Goal: Information Seeking & Learning: Learn about a topic

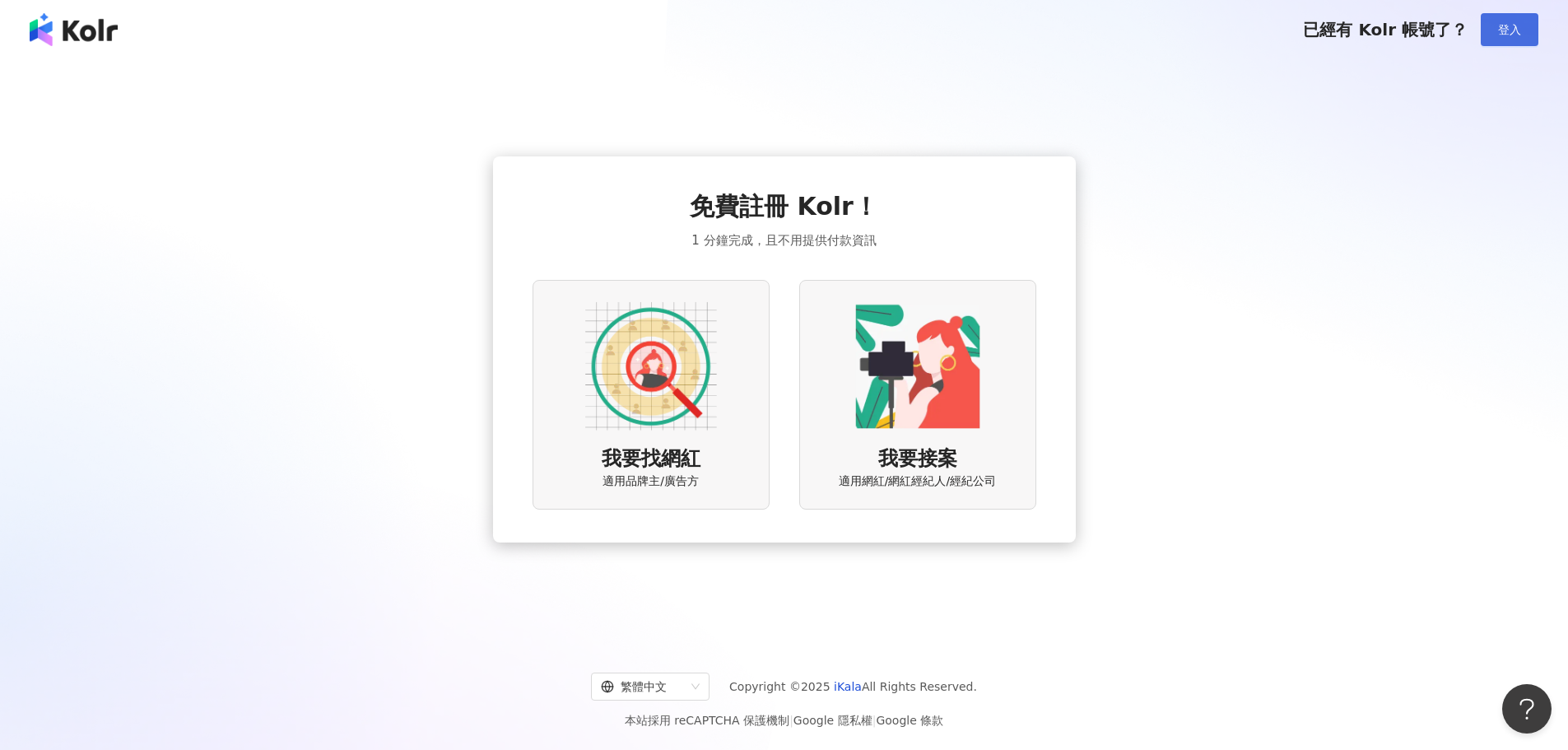
click at [1518, 25] on span "登入" at bounding box center [1509, 30] width 23 height 13
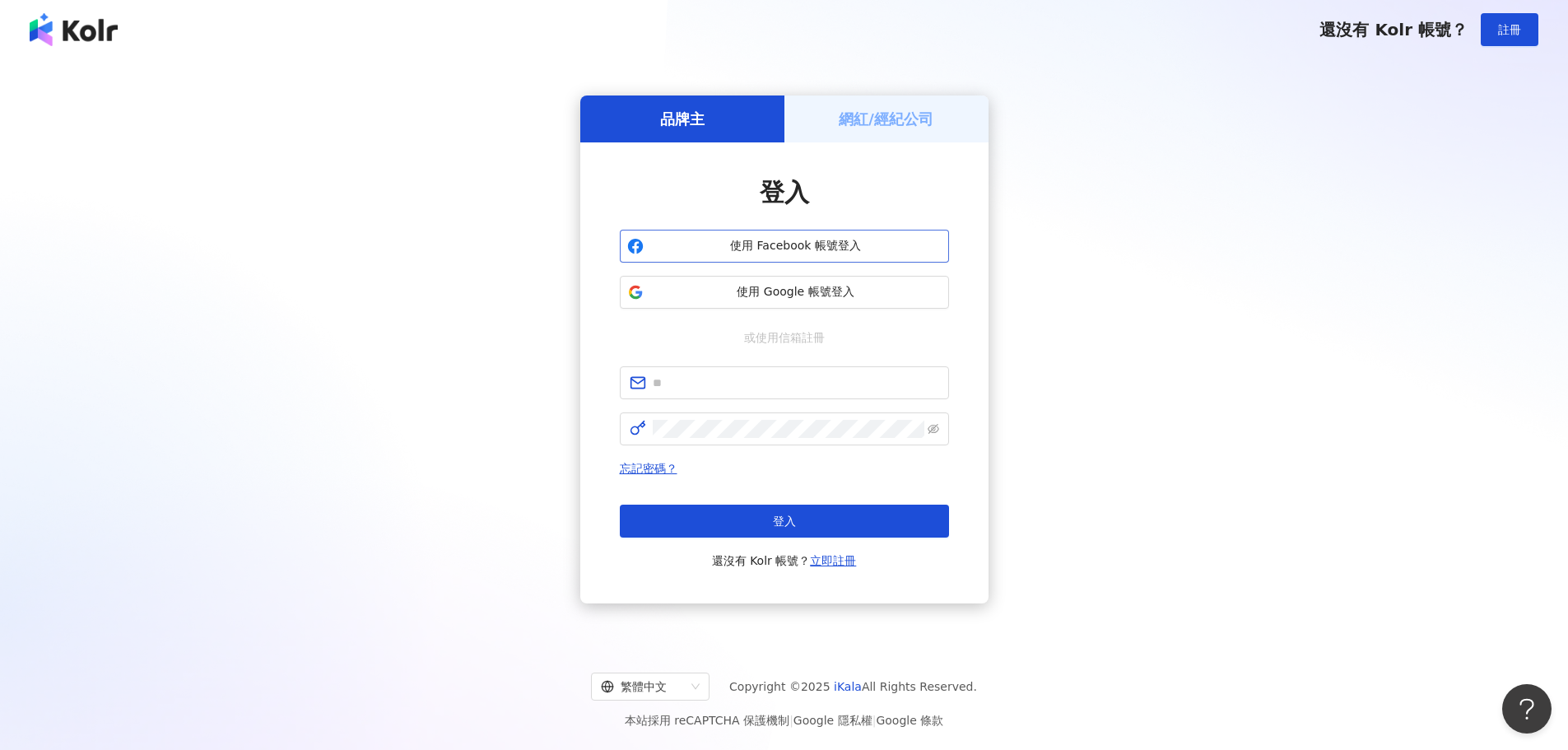
click at [814, 253] on span "使用 Facebook 帳號登入" at bounding box center [796, 246] width 291 height 16
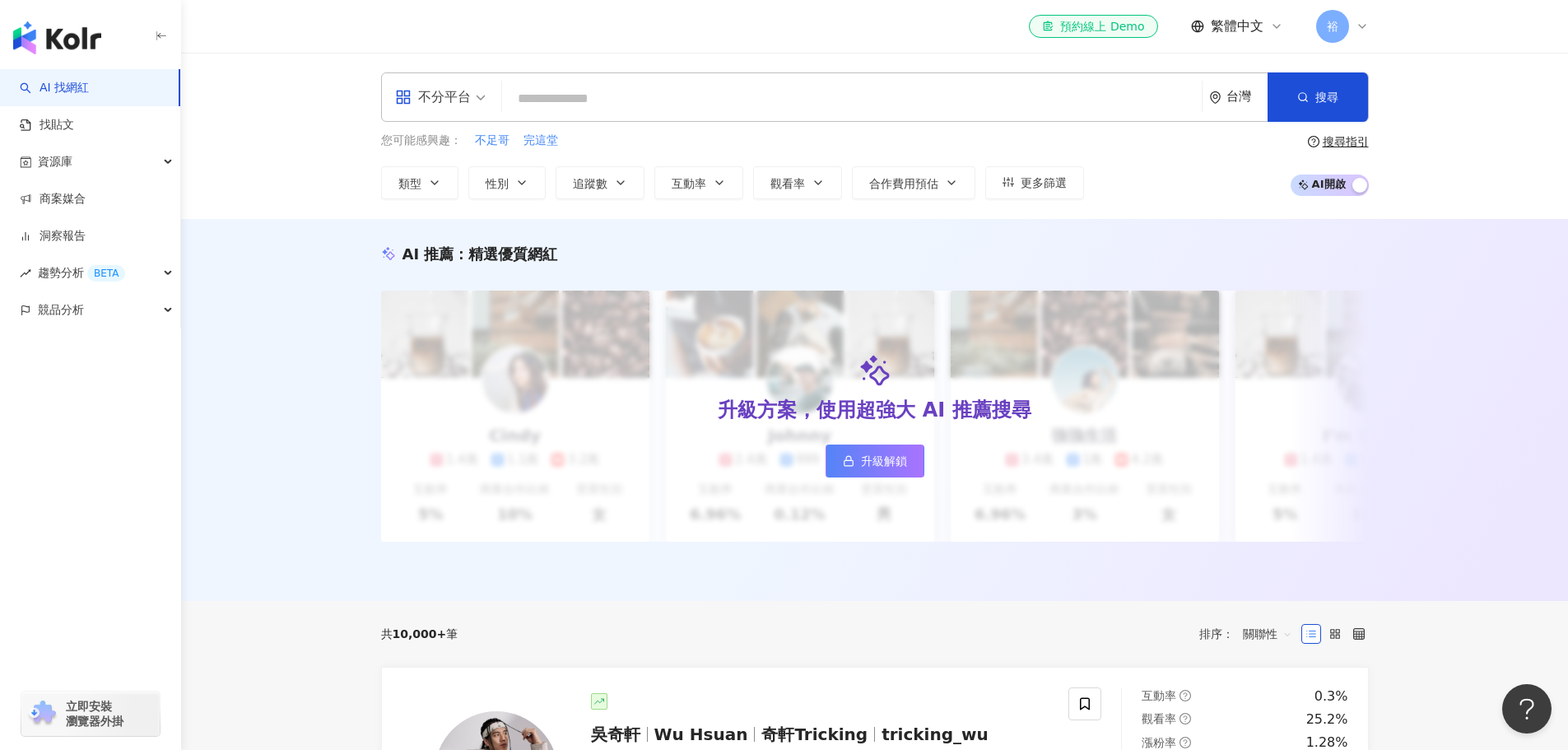
click at [727, 109] on input "search" at bounding box center [852, 98] width 686 height 31
type input "***"
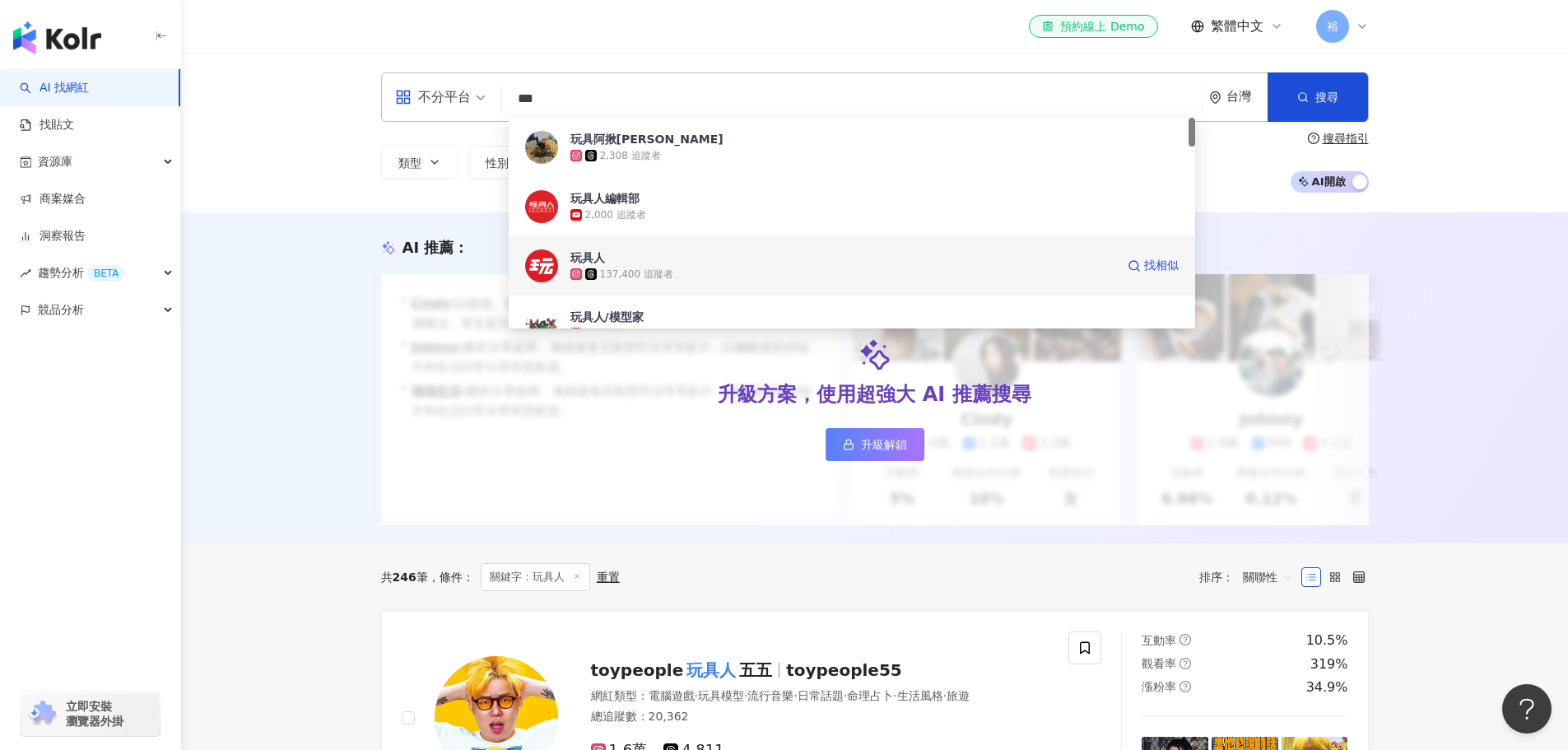
click at [684, 253] on span "玩具人" at bounding box center [842, 257] width 545 height 16
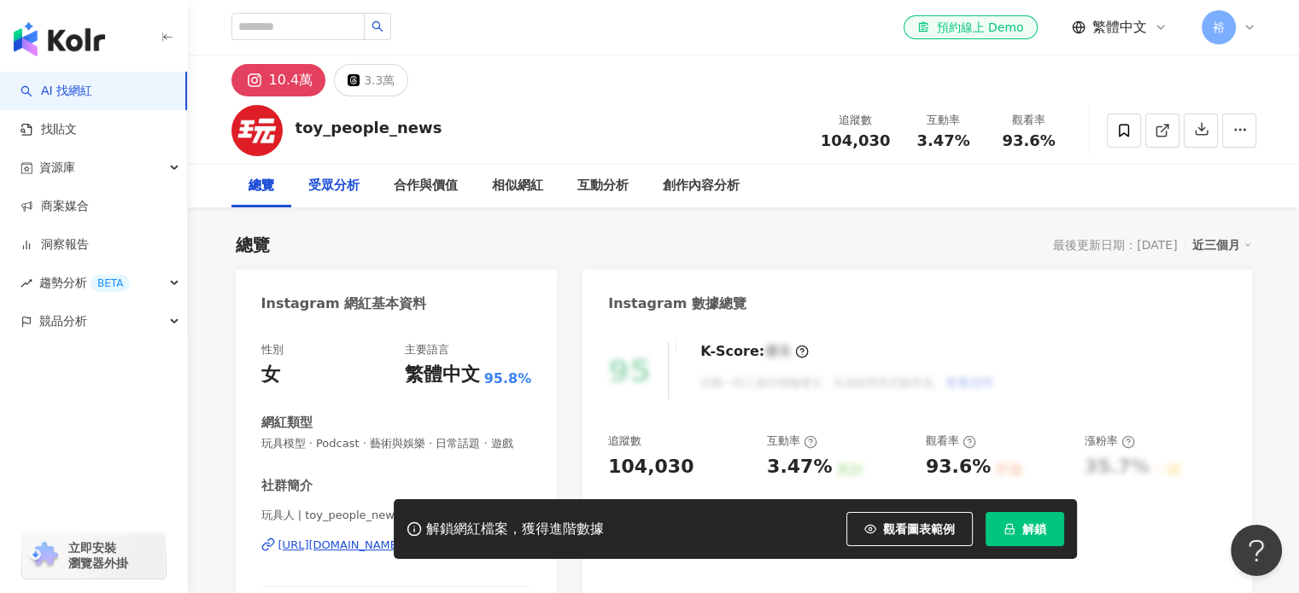
click at [352, 190] on div "受眾分析" at bounding box center [333, 186] width 51 height 20
click at [288, 29] on input "search" at bounding box center [297, 26] width 133 height 27
type input "***"
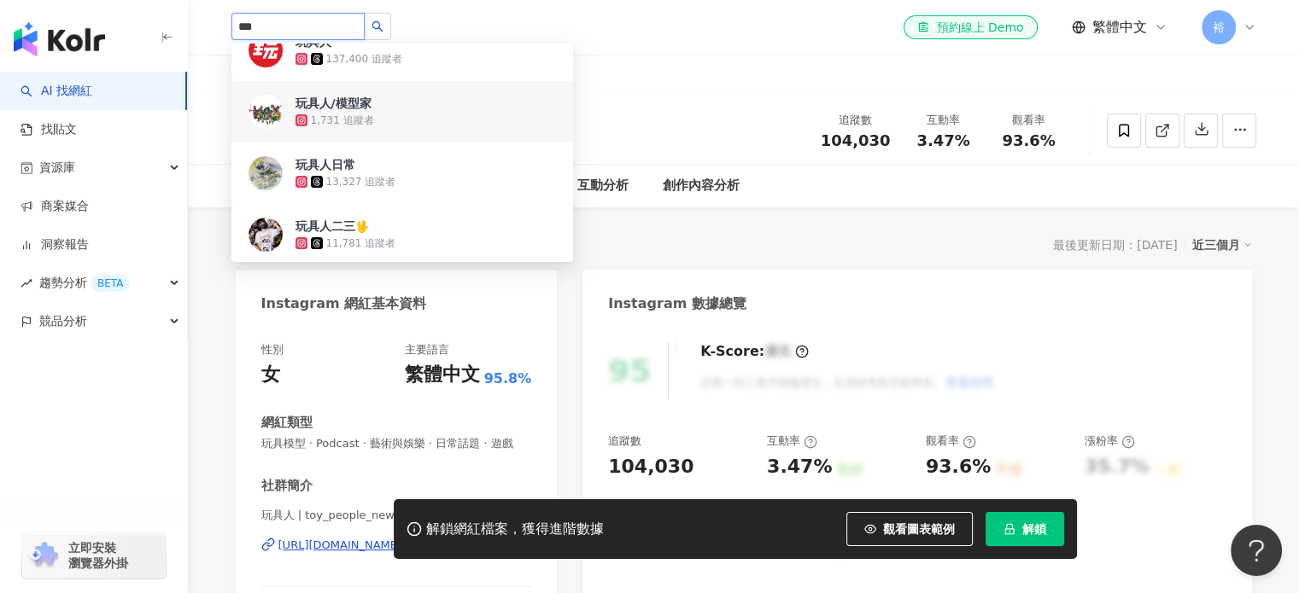
scroll to position [256, 0]
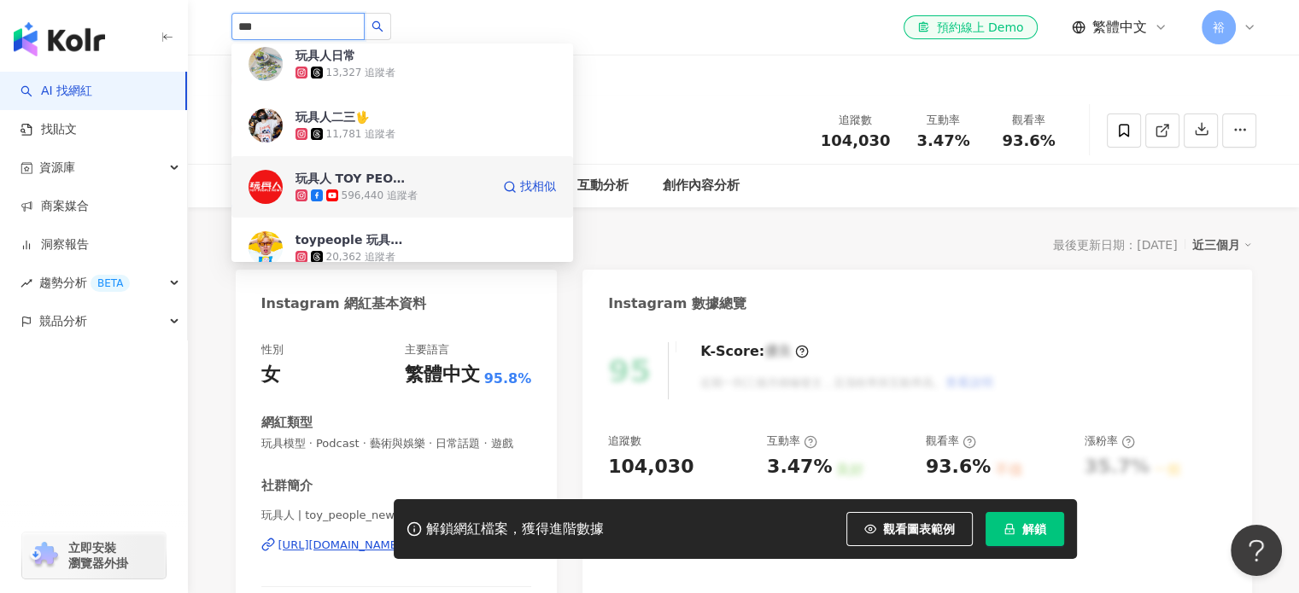
click at [444, 180] on div "玩具人 TOY PEOPLE 596,440 追蹤者" at bounding box center [392, 187] width 195 height 34
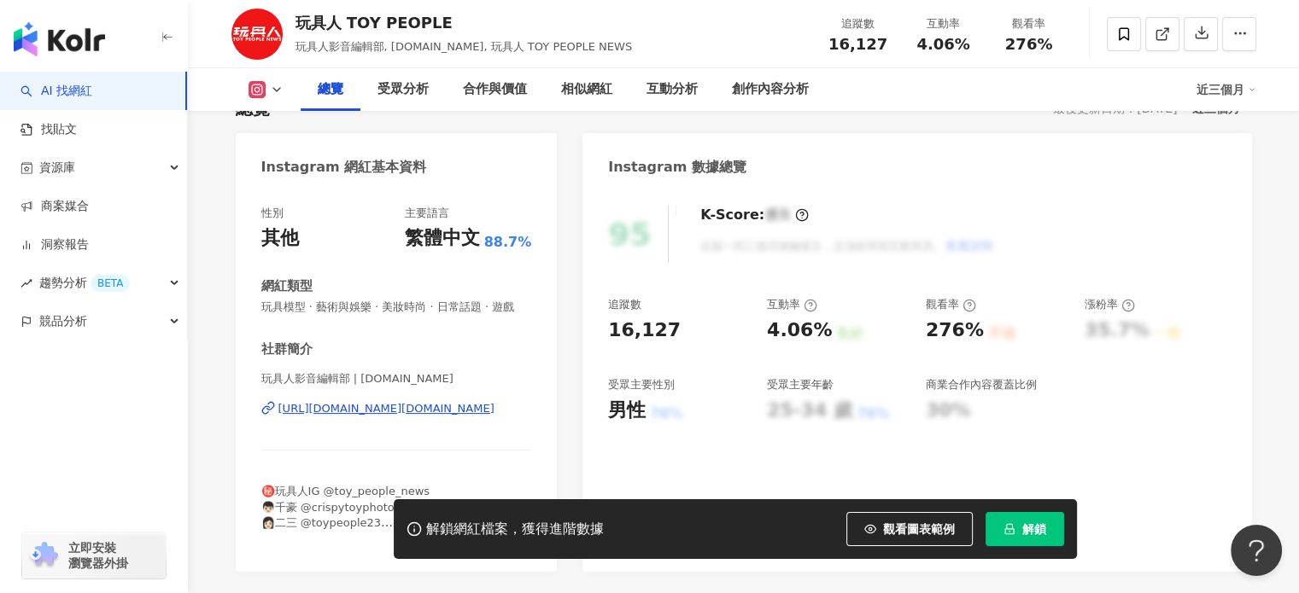
scroll to position [256, 0]
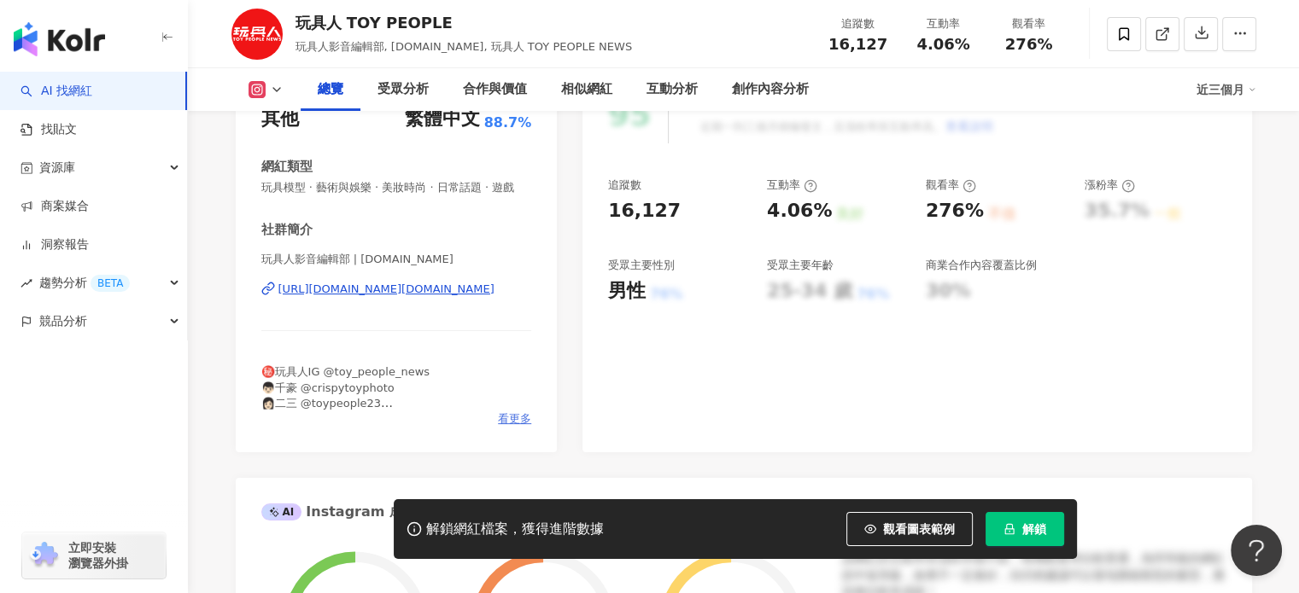
click at [519, 418] on span "看更多" at bounding box center [514, 419] width 33 height 15
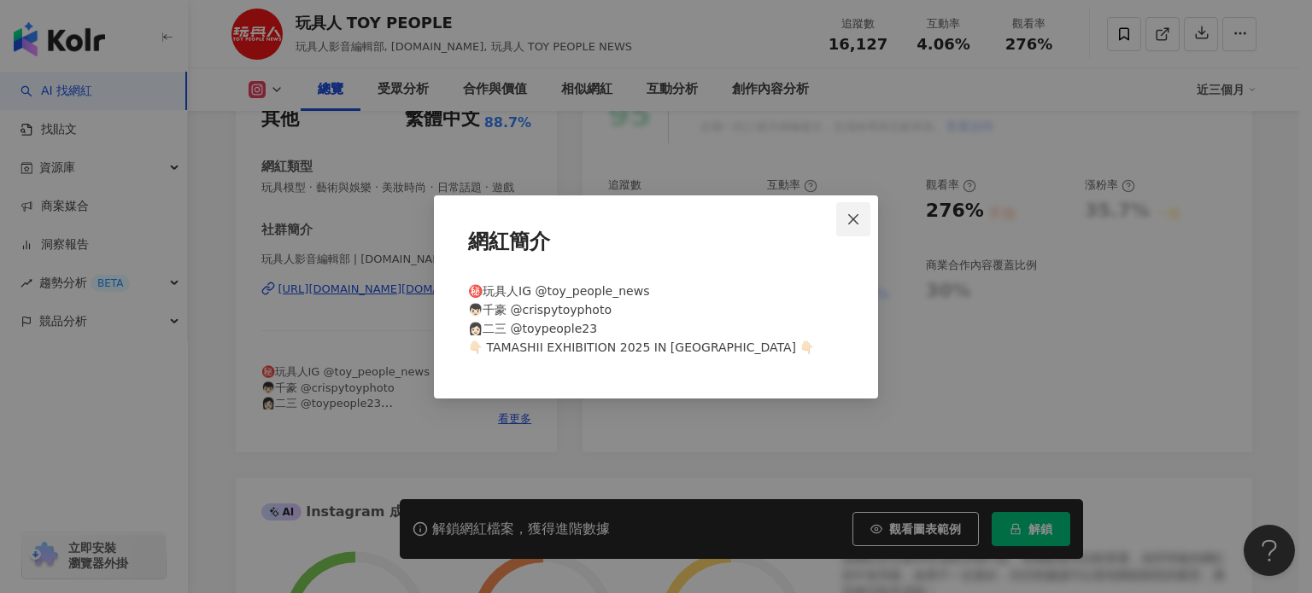
click at [861, 214] on span "Close" at bounding box center [853, 220] width 34 height 14
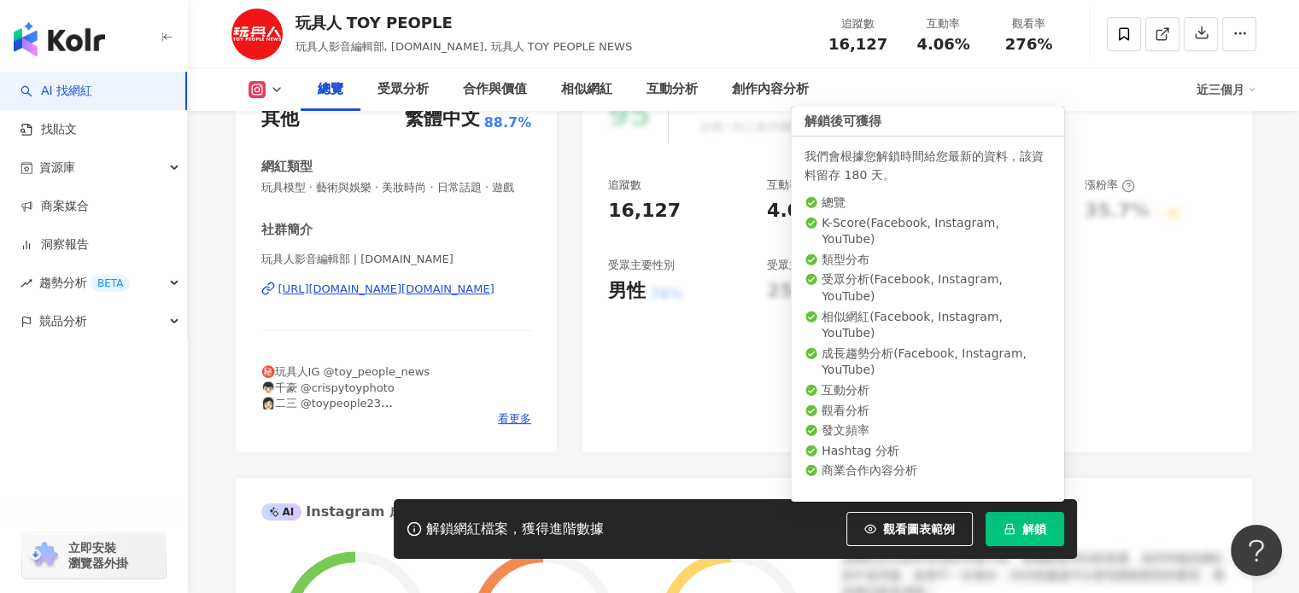
click at [1015, 525] on button "解鎖" at bounding box center [1024, 529] width 79 height 34
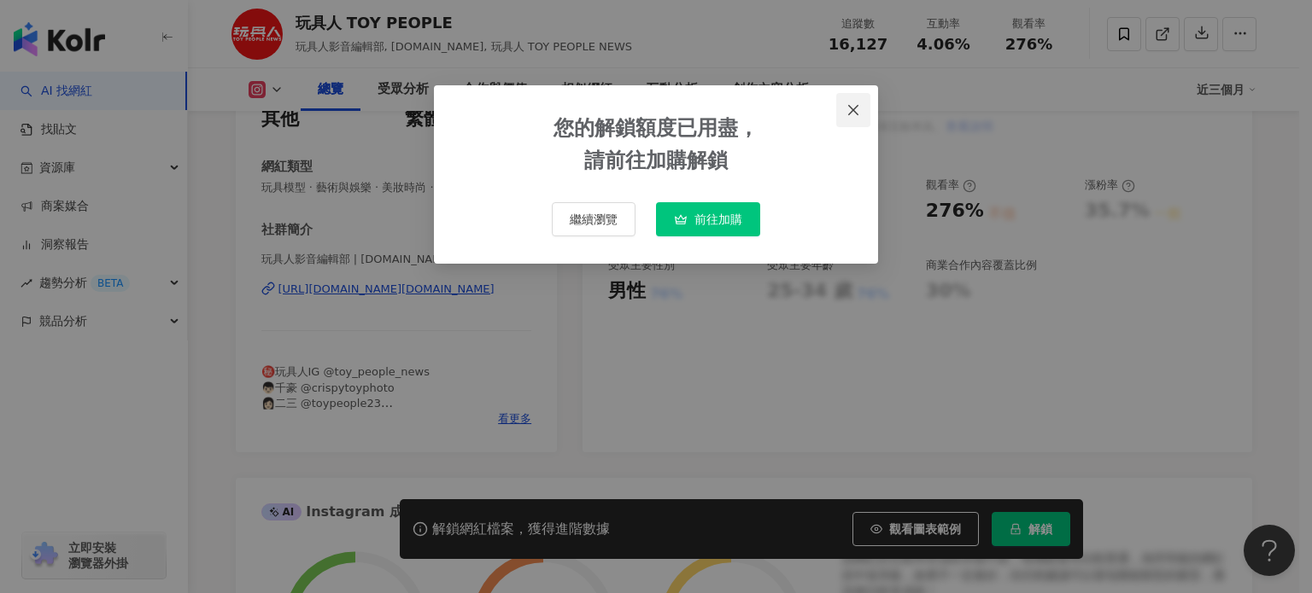
click at [847, 103] on icon "close" at bounding box center [853, 110] width 14 height 14
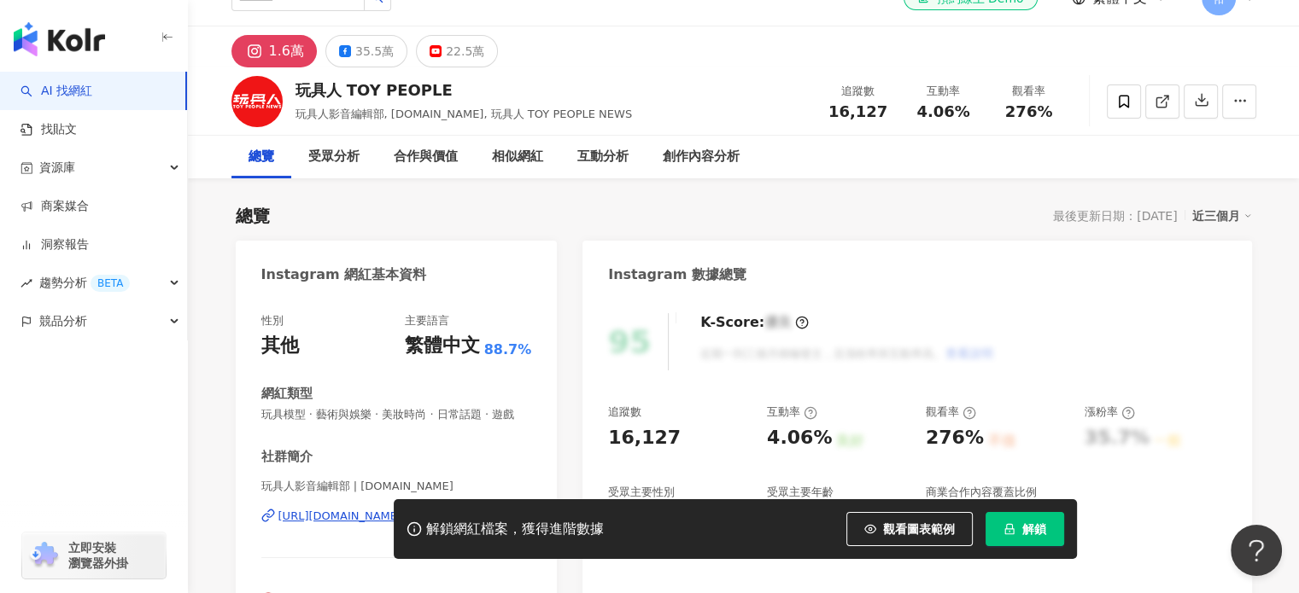
scroll to position [0, 0]
